Goal: Use online tool/utility: Utilize a website feature to perform a specific function

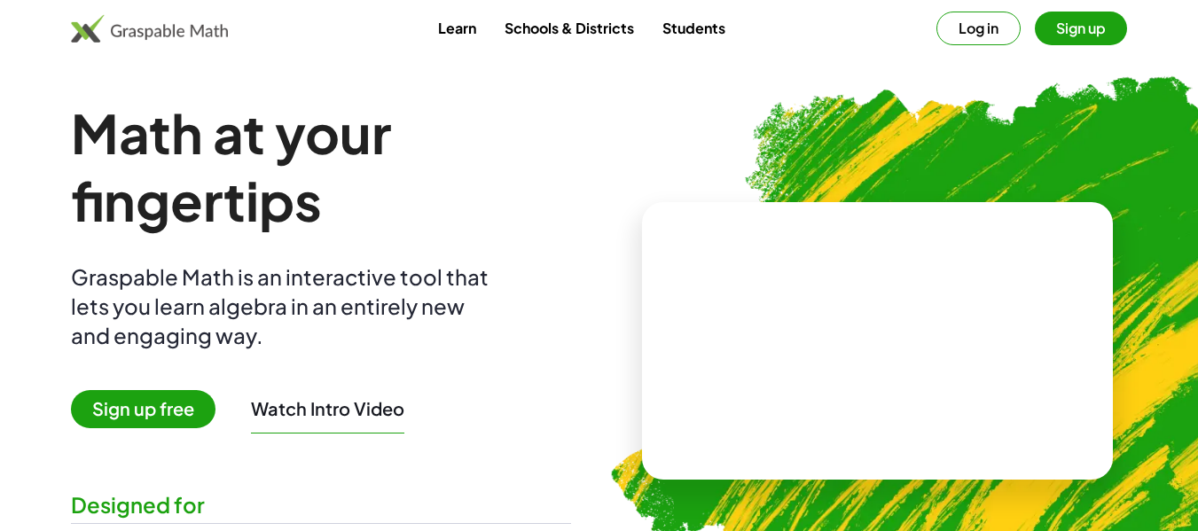
click at [1067, 31] on button "Sign up" at bounding box center [1081, 29] width 92 height 34
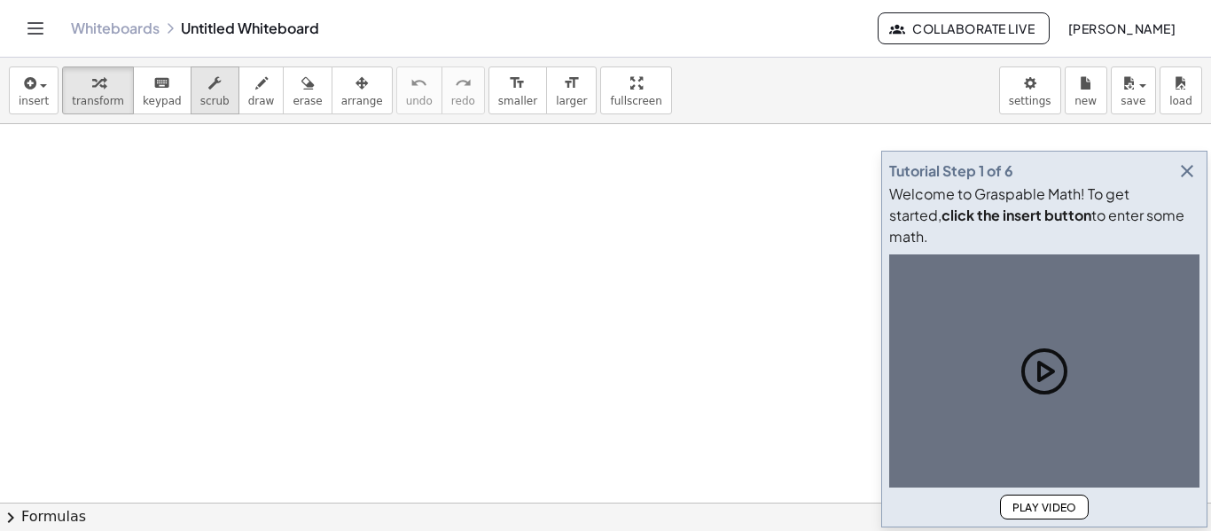
scroll to position [266, 0]
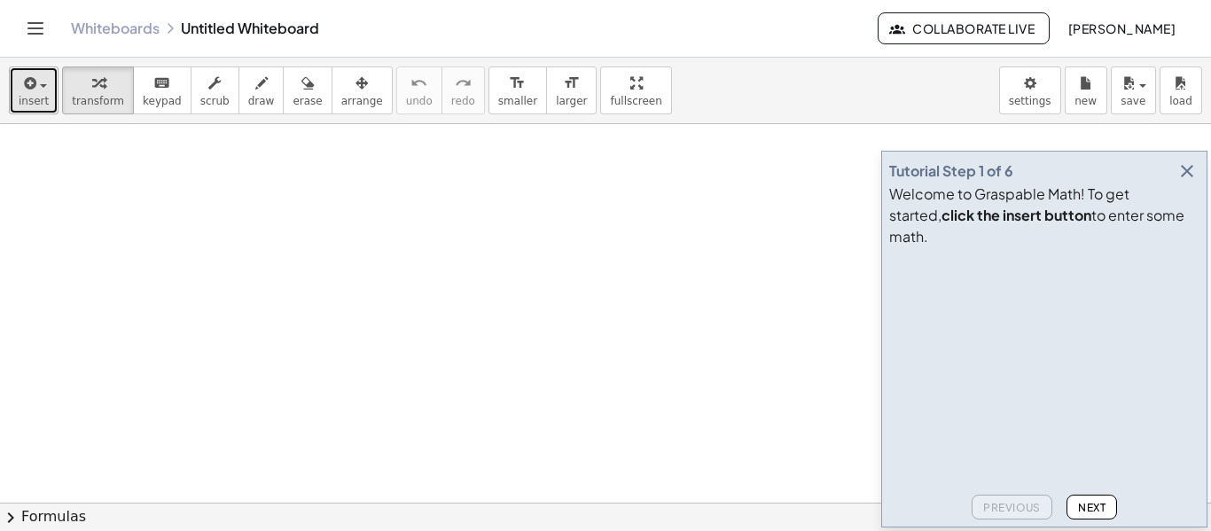
click at [39, 88] on div "button" at bounding box center [34, 82] width 30 height 21
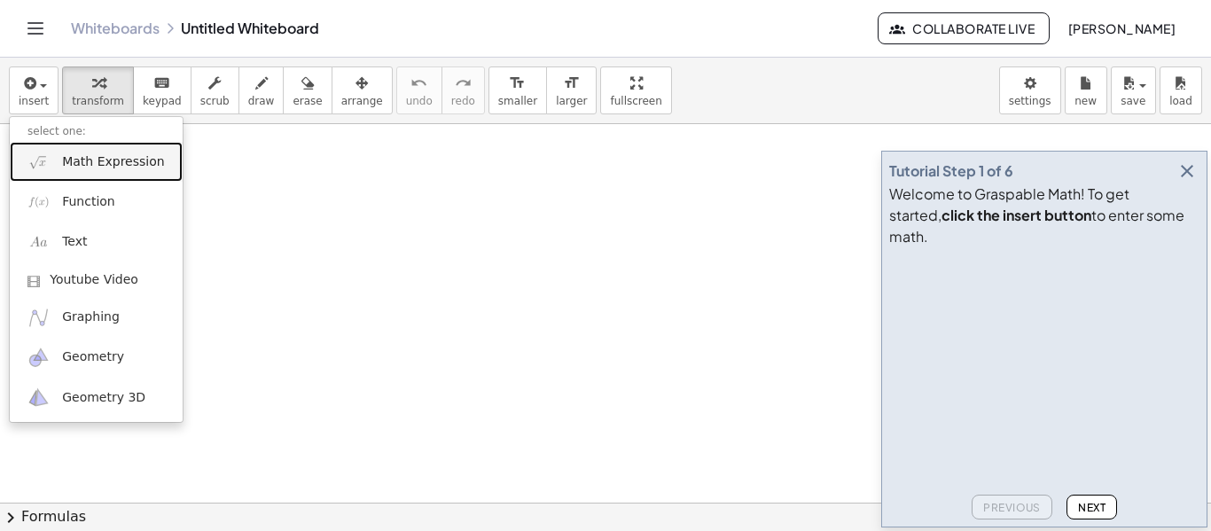
click at [108, 160] on span "Math Expression" at bounding box center [113, 162] width 102 height 18
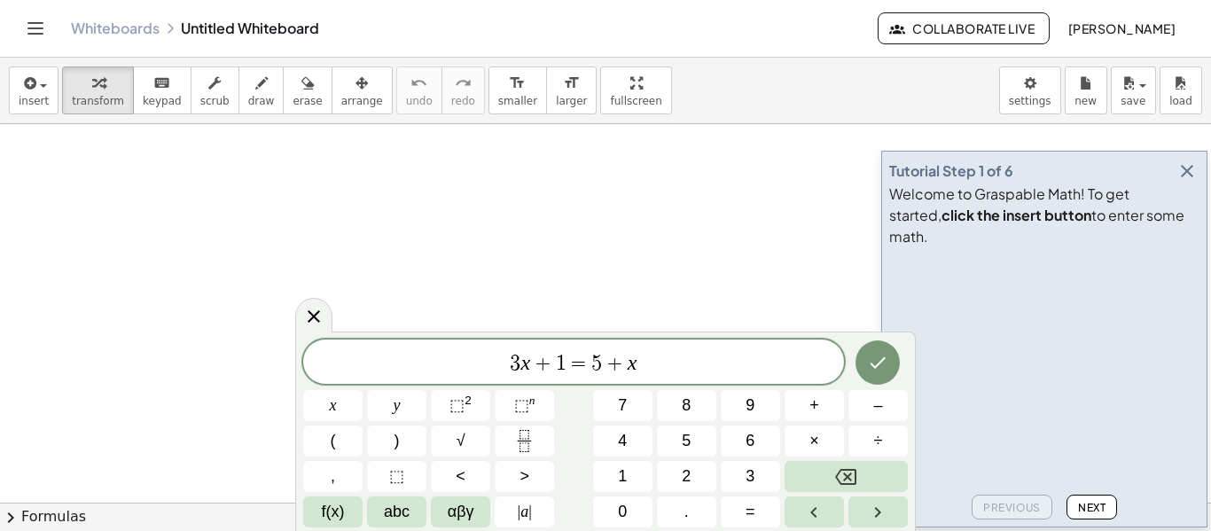
click at [301, 215] on div at bounding box center [605, 294] width 1211 height 872
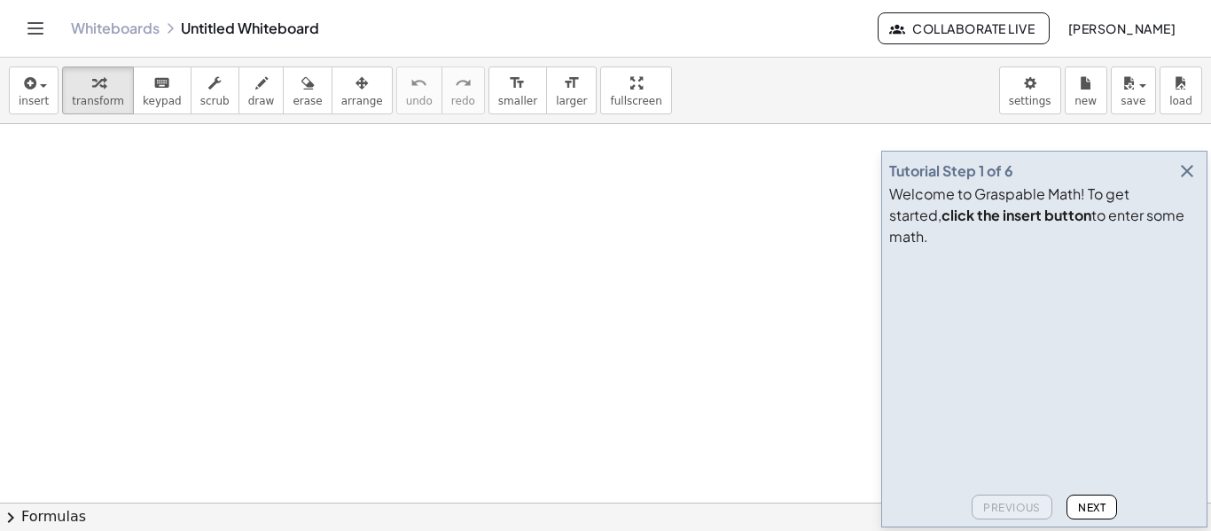
click at [230, 199] on div at bounding box center [605, 294] width 1211 height 872
drag, startPoint x: 302, startPoint y: 272, endPoint x: 402, endPoint y: 223, distance: 110.6
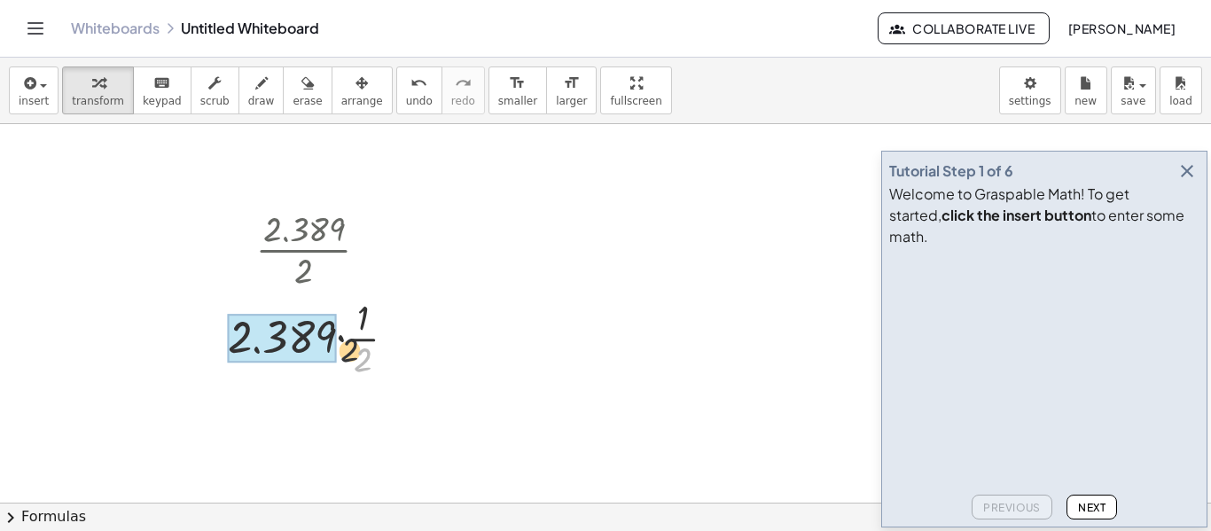
click at [350, 353] on div at bounding box center [319, 337] width 200 height 89
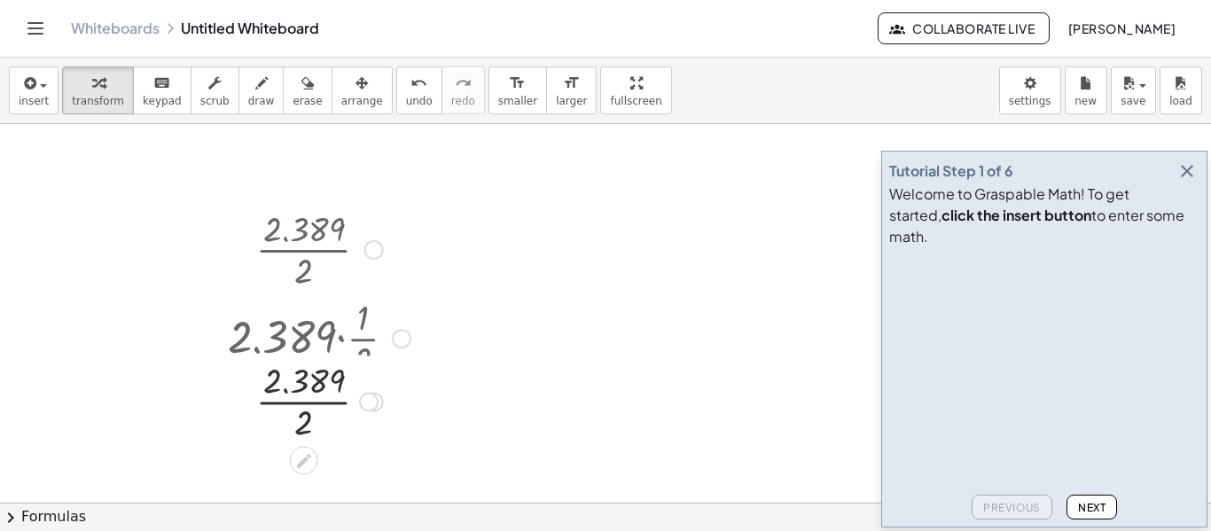
click at [304, 250] on div "· 2.389 · 2 · 2.389 · · 1 · 2 · · 2.389 · 2 · 1 2.389 2 · ·" at bounding box center [304, 250] width 0 height 0
click at [374, 422] on div at bounding box center [369, 428] width 20 height 20
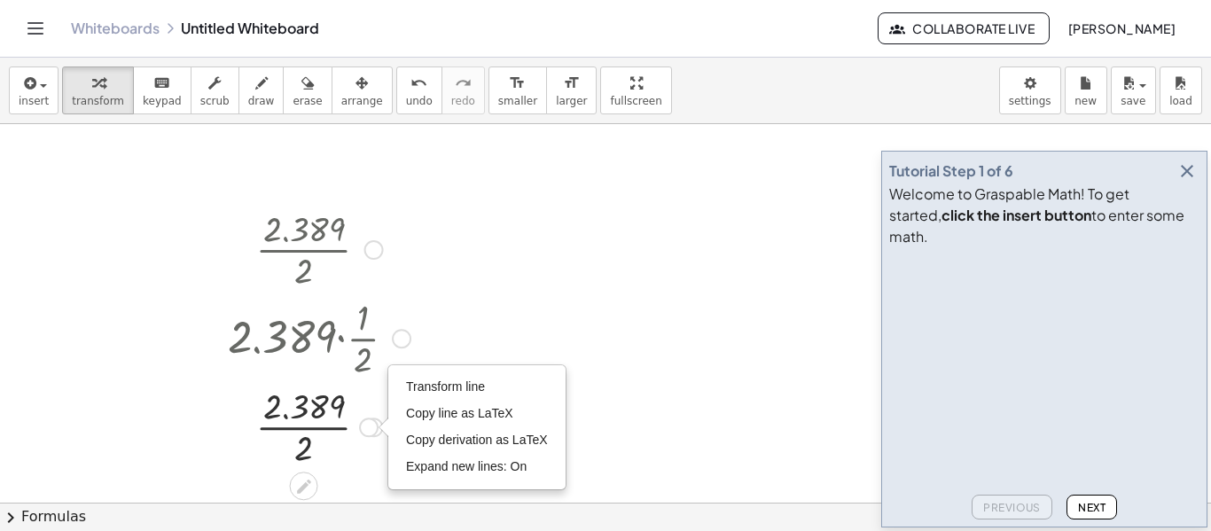
click at [314, 408] on div at bounding box center [319, 425] width 200 height 89
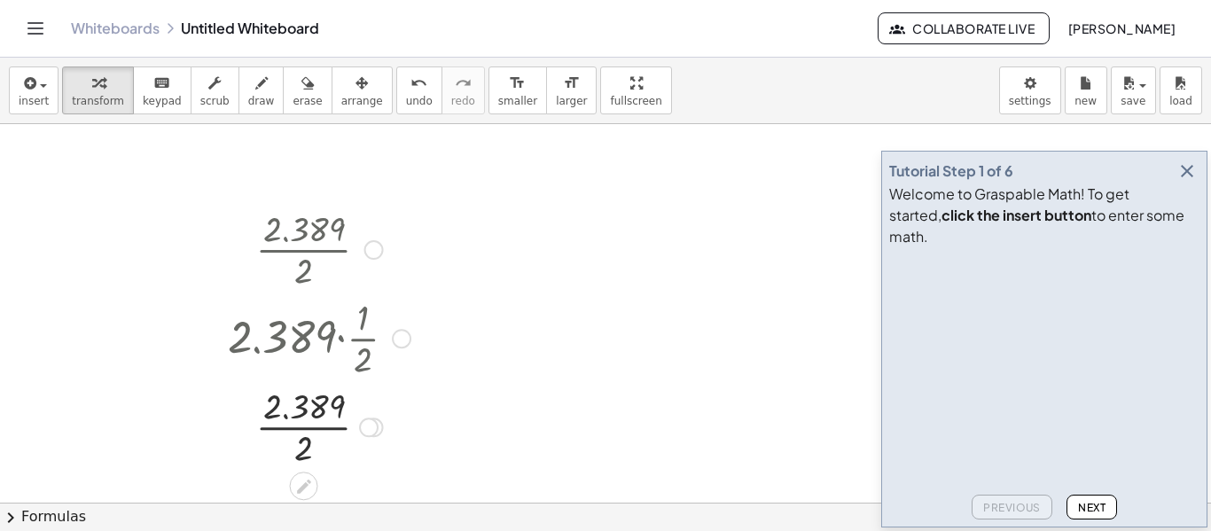
drag, startPoint x: 716, startPoint y: 221, endPoint x: 626, endPoint y: 276, distance: 105.8
click at [628, 275] on div at bounding box center [605, 294] width 1211 height 872
click at [396, 109] on button "undo undo" at bounding box center [419, 90] width 46 height 48
click at [406, 105] on span "undo" at bounding box center [419, 101] width 27 height 12
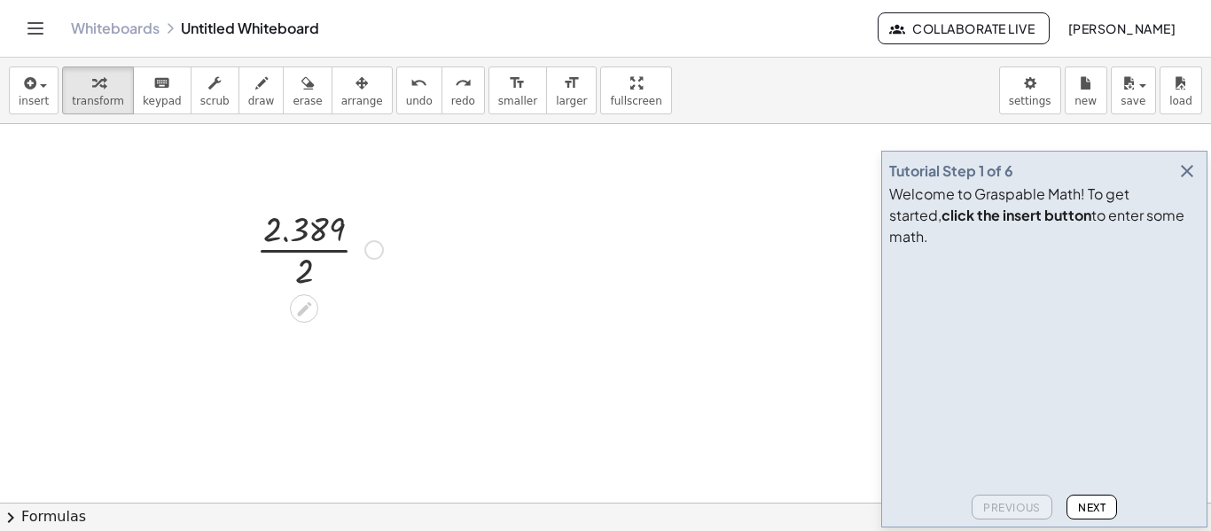
click at [369, 238] on div at bounding box center [319, 248] width 145 height 89
click at [371, 248] on div at bounding box center [374, 250] width 20 height 20
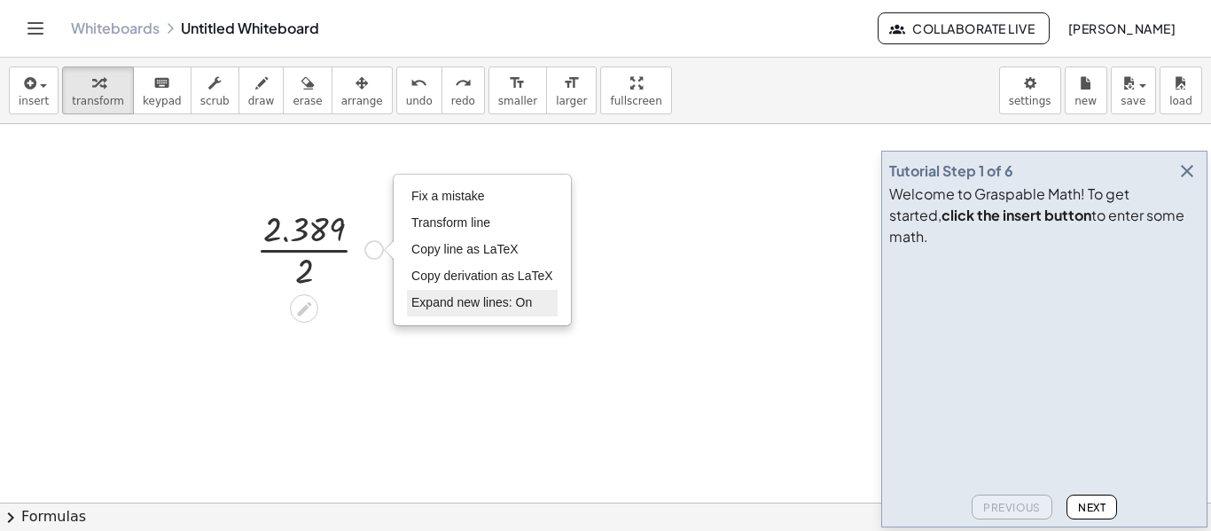
click at [490, 303] on span "Expand new lines: On" at bounding box center [471, 302] width 121 height 14
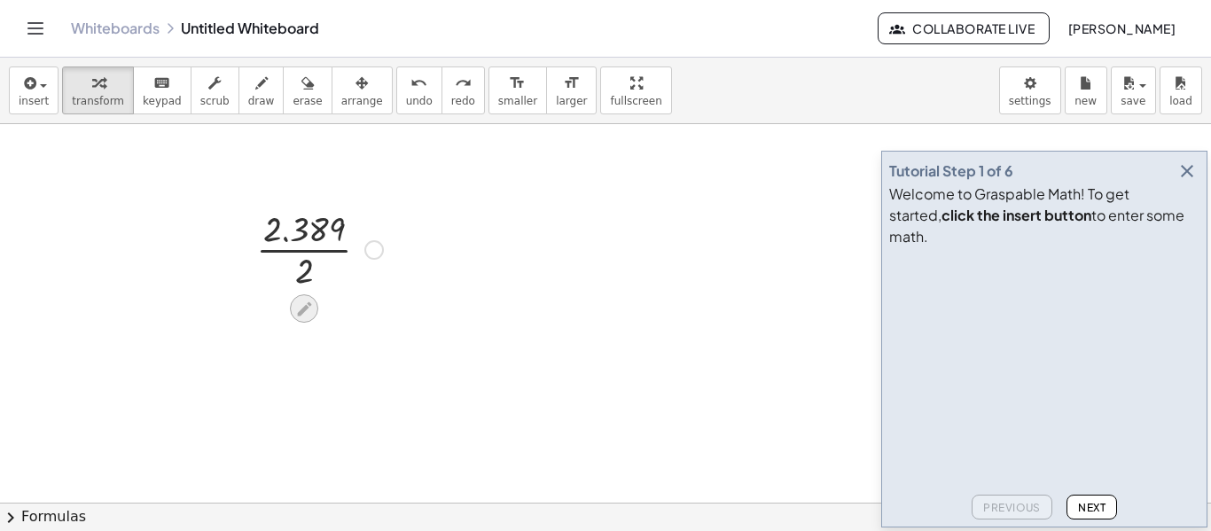
click at [311, 312] on icon at bounding box center [304, 309] width 19 height 19
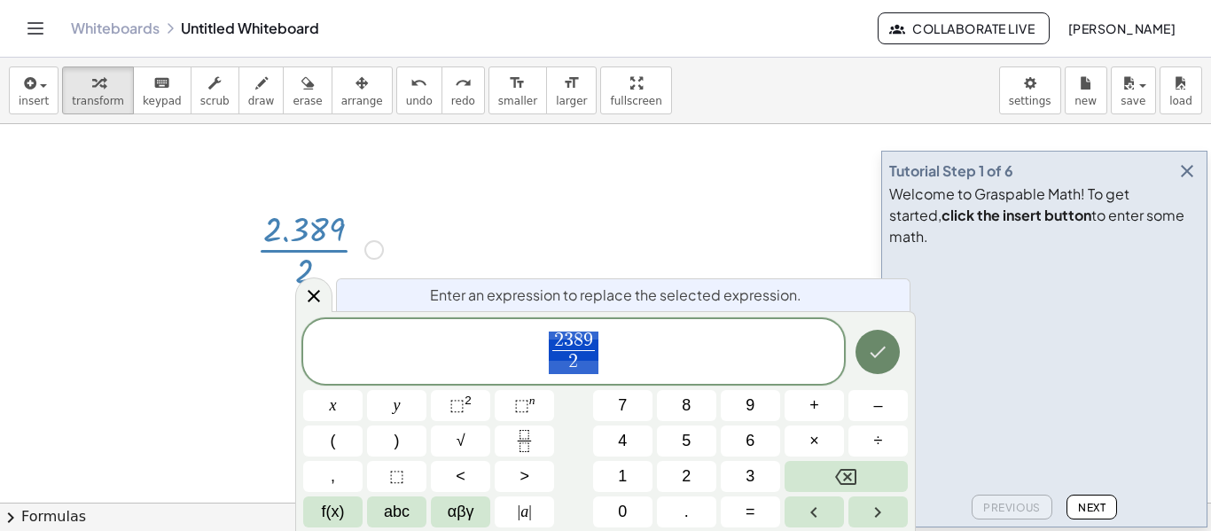
click at [895, 361] on button "Done" at bounding box center [878, 352] width 44 height 44
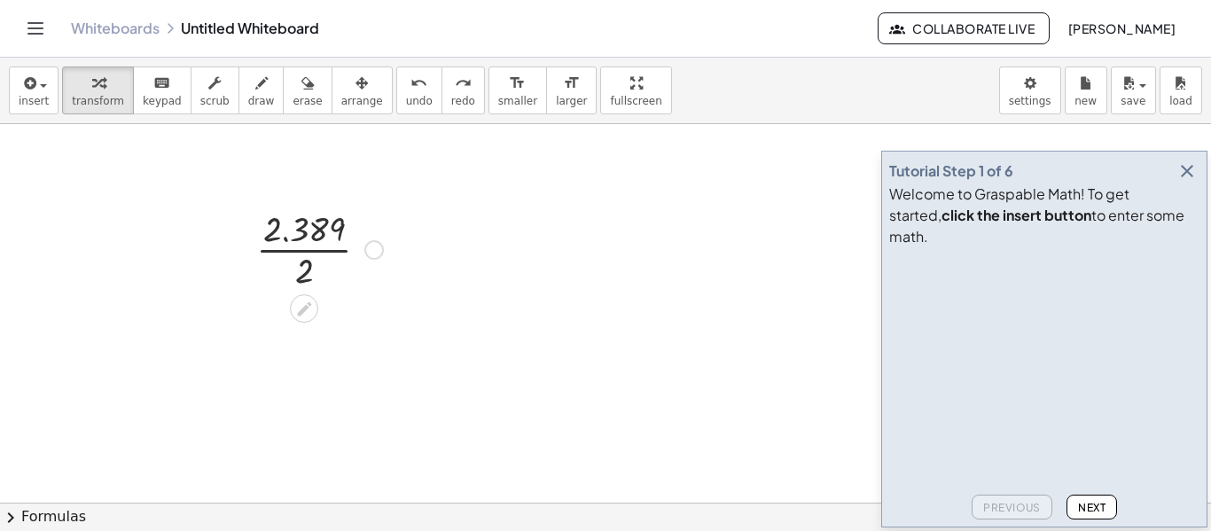
click at [351, 253] on div at bounding box center [319, 248] width 145 height 89
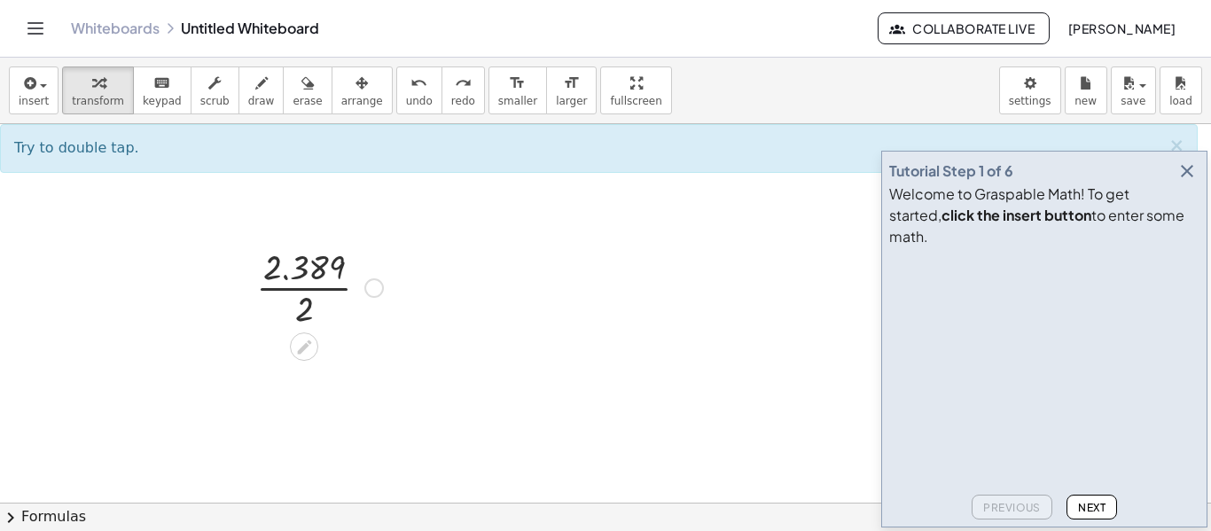
click at [301, 291] on div at bounding box center [319, 286] width 145 height 89
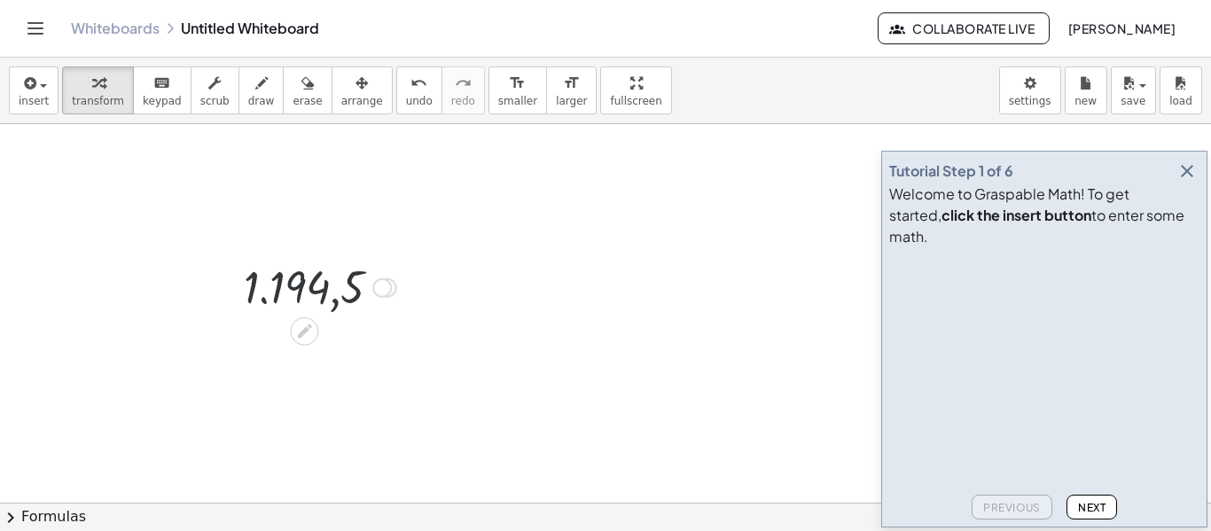
drag, startPoint x: 335, startPoint y: 293, endPoint x: 345, endPoint y: 298, distance: 10.7
click at [337, 293] on div at bounding box center [320, 286] width 170 height 59
click at [349, 285] on div at bounding box center [320, 286] width 170 height 59
click at [314, 292] on div at bounding box center [320, 286] width 170 height 59
drag, startPoint x: 352, startPoint y: 302, endPoint x: 213, endPoint y: 256, distance: 146.6
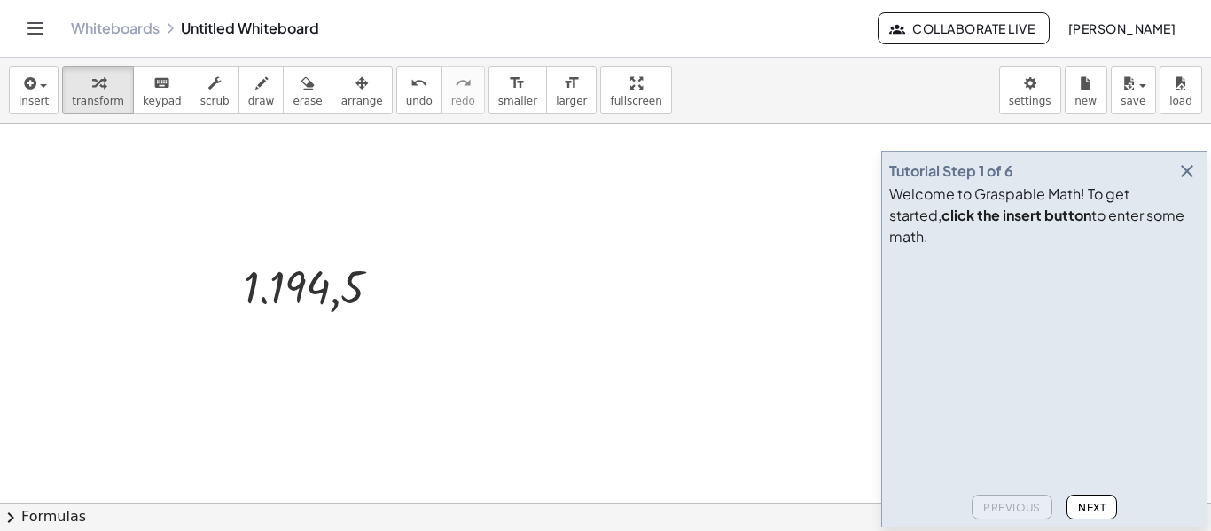
click at [213, 256] on div "· 2.389 · 2 1.194,5" at bounding box center [605, 274] width 1211 height 757
